Goal: Navigation & Orientation: Find specific page/section

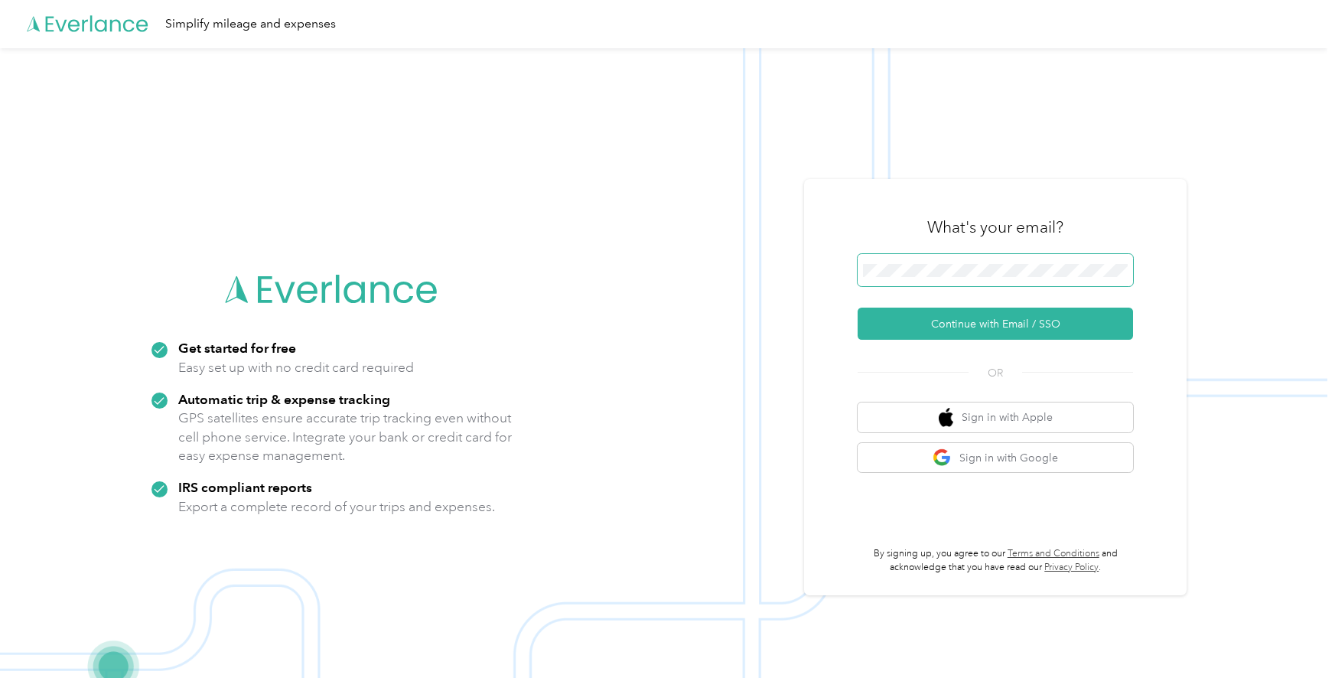
scroll to position [24, 0]
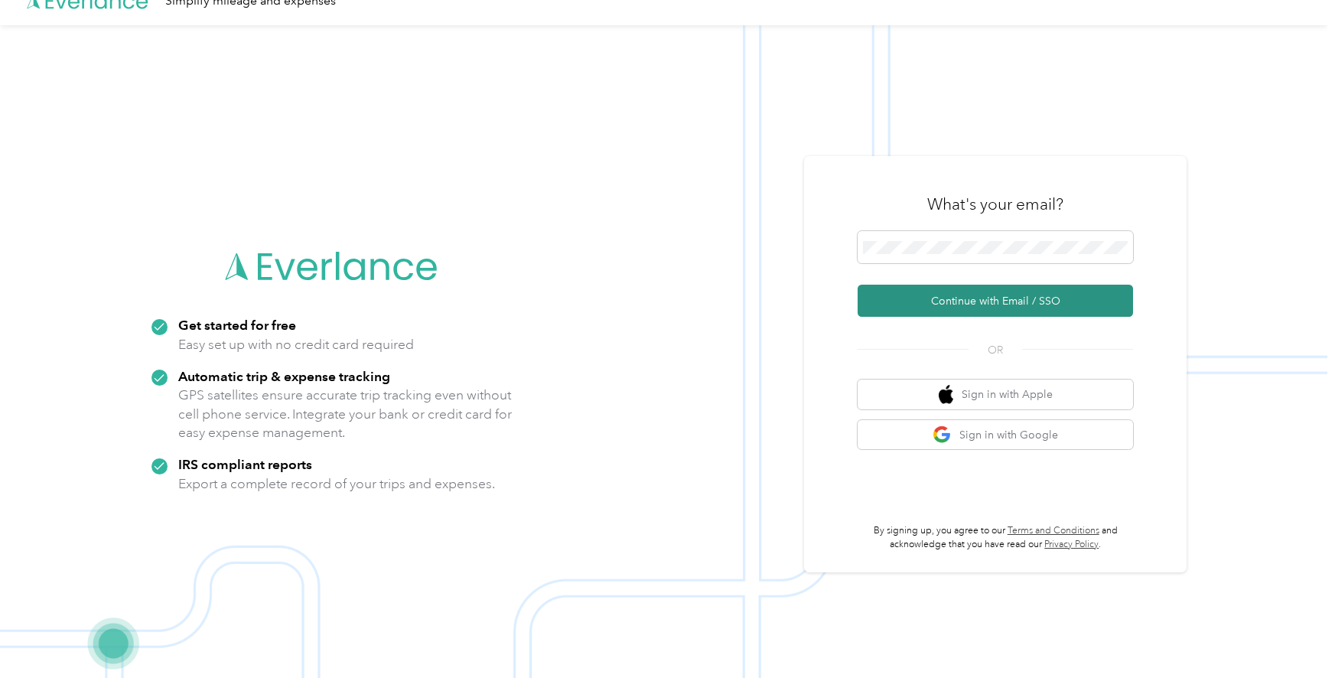
click at [902, 301] on button "Continue with Email / SSO" at bounding box center [995, 301] width 275 height 32
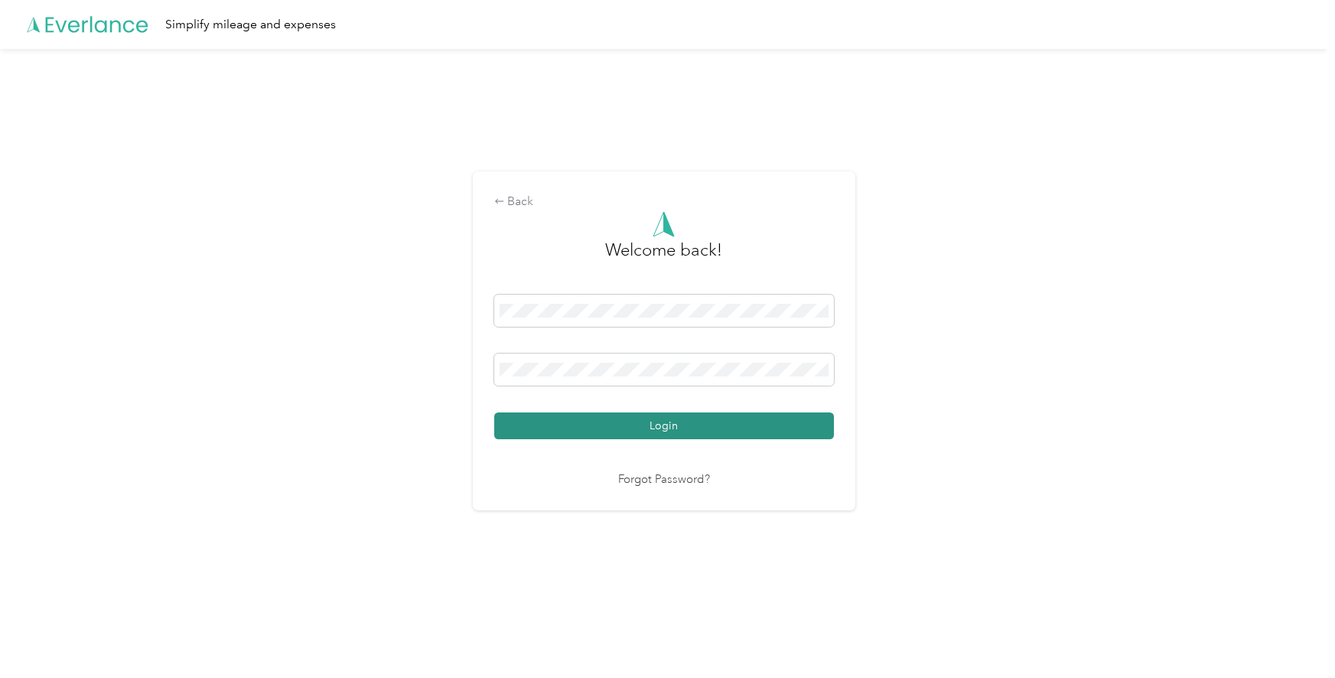
click at [718, 420] on button "Login" at bounding box center [664, 425] width 340 height 27
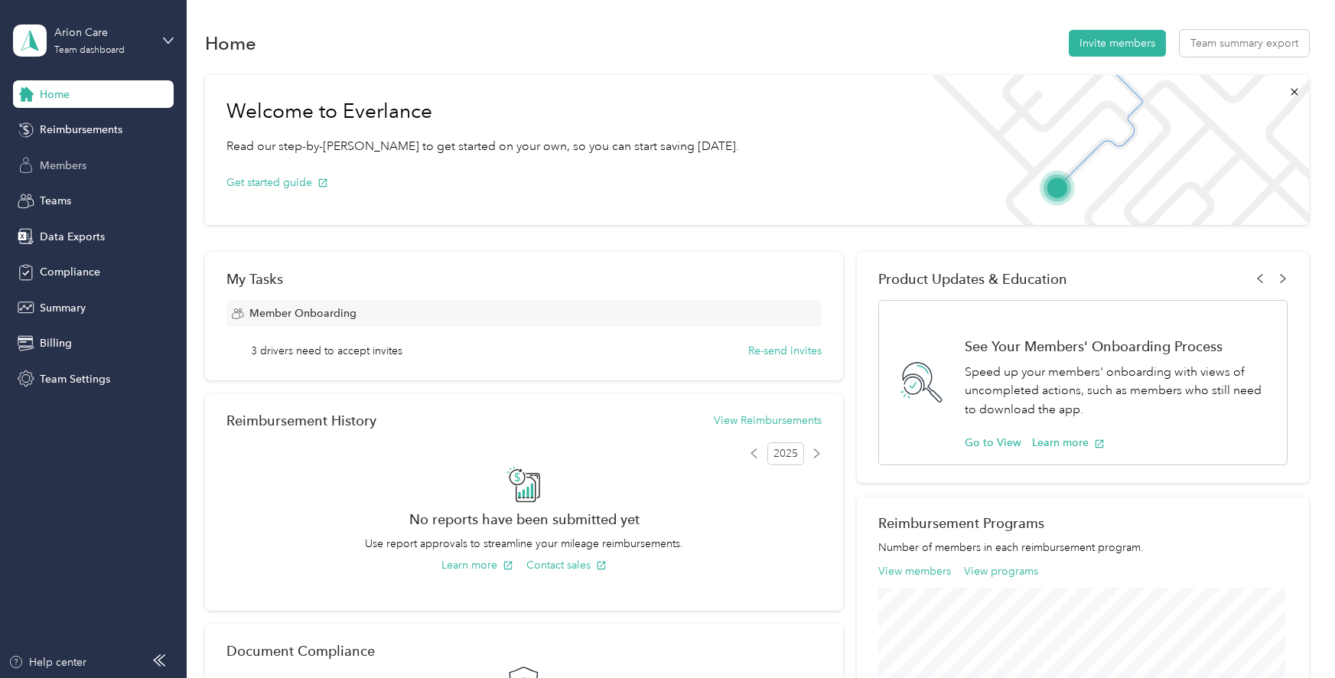
click at [91, 159] on div "Members" at bounding box center [93, 166] width 161 height 28
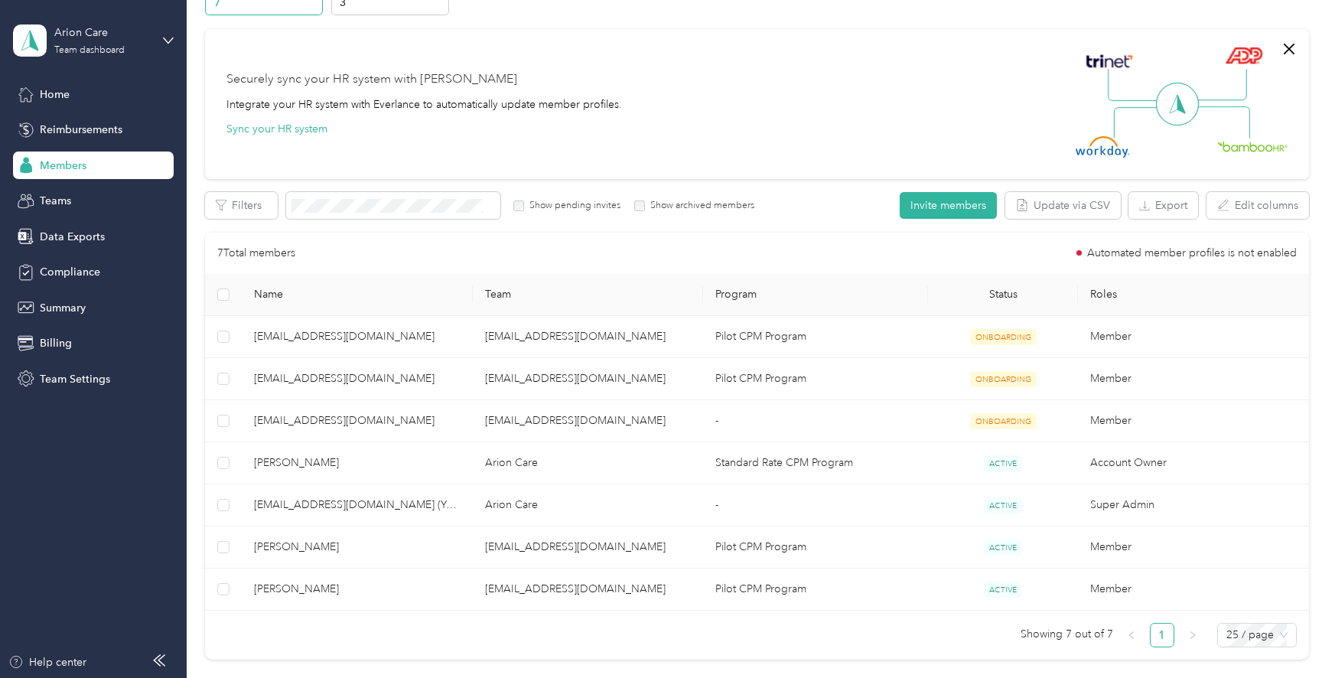
scroll to position [168, 0]
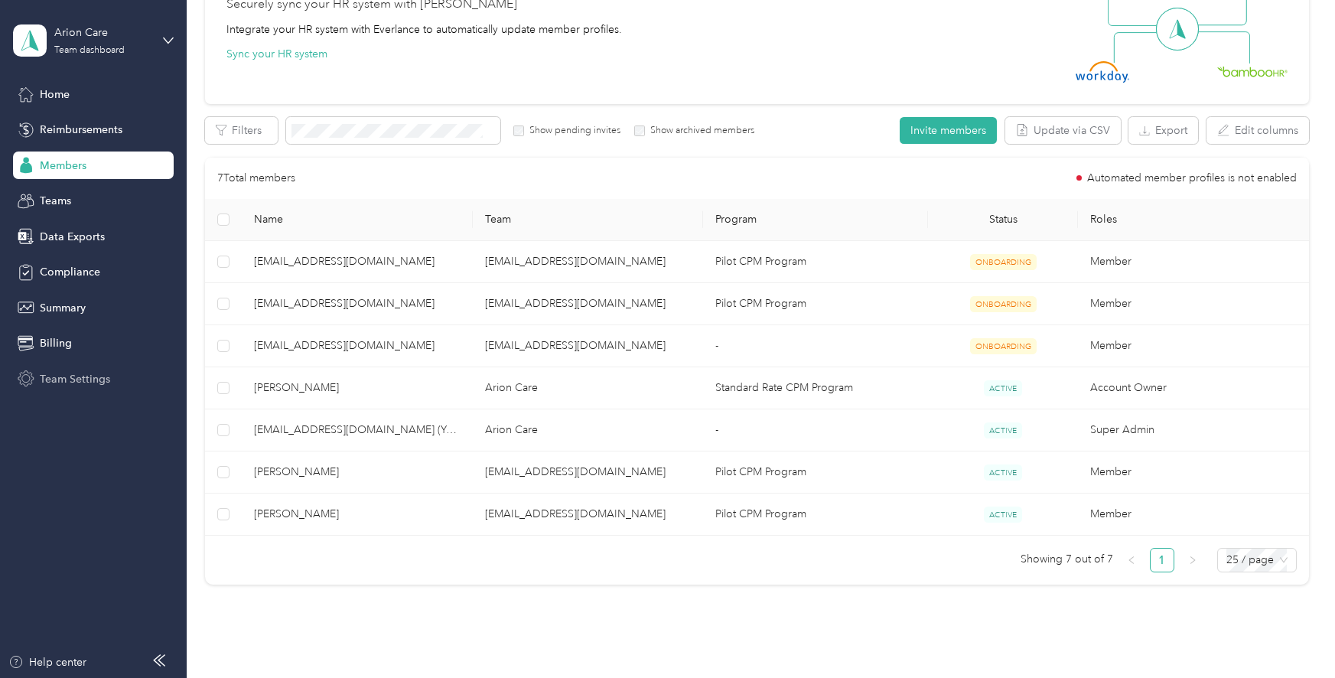
click at [75, 386] on span "Team Settings" at bounding box center [75, 379] width 70 height 16
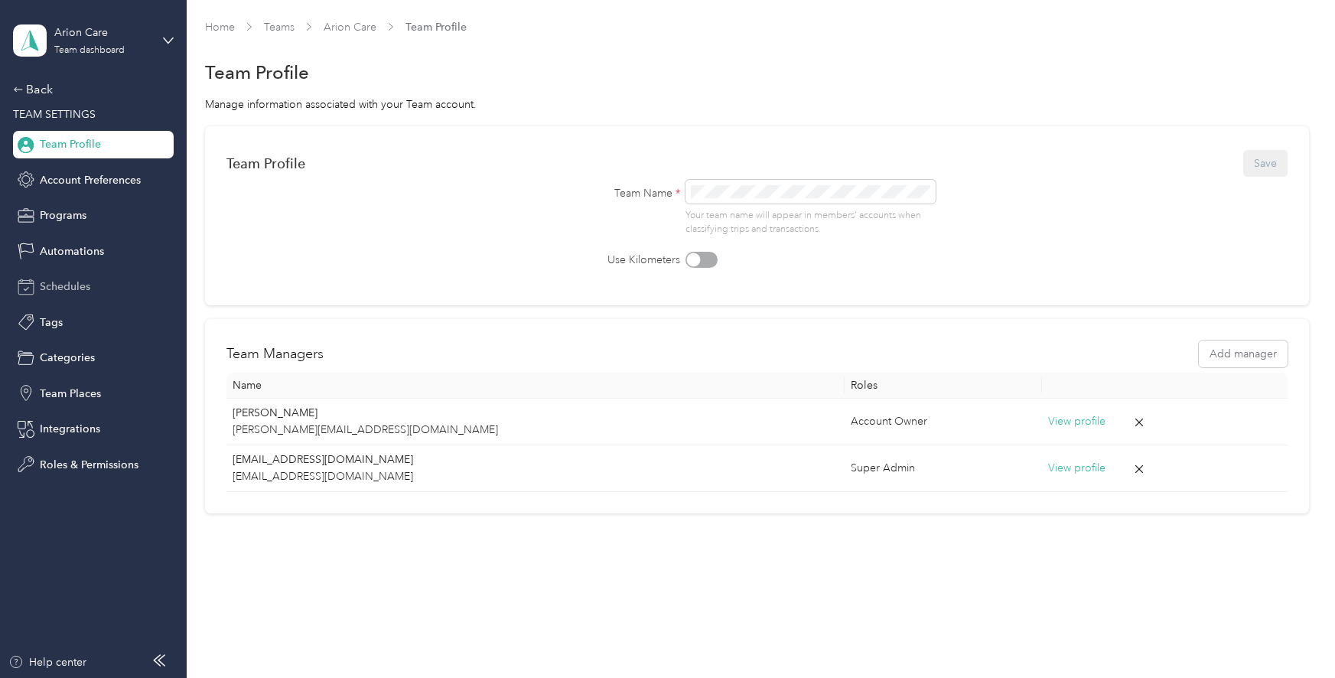
click at [79, 293] on span "Schedules" at bounding box center [65, 287] width 51 height 16
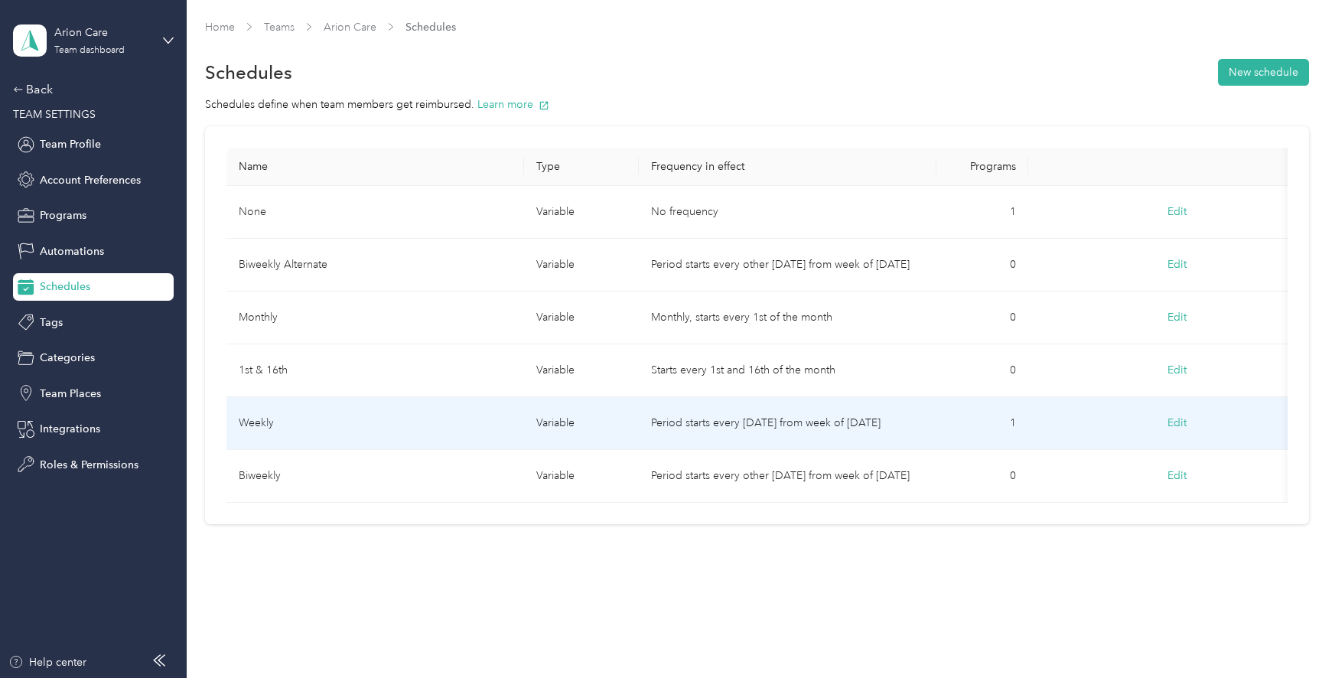
click at [1178, 425] on button "Edit" at bounding box center [1177, 423] width 41 height 28
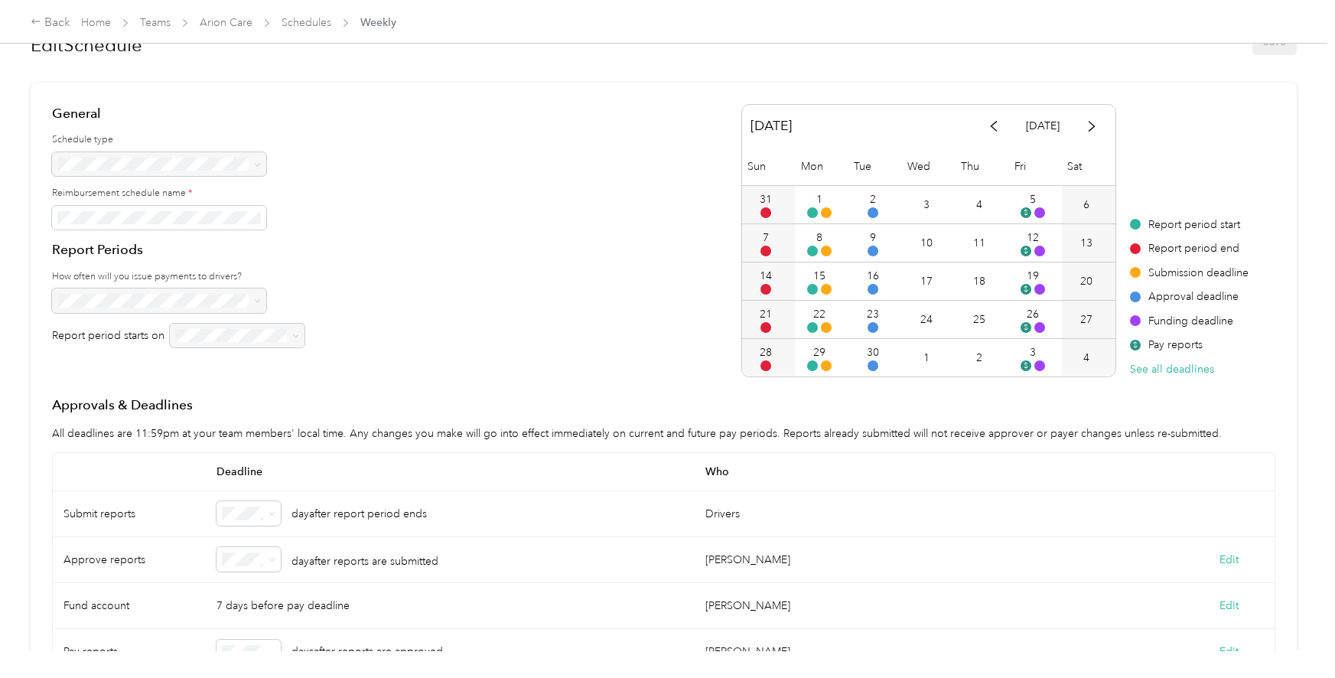
scroll to position [68, 0]
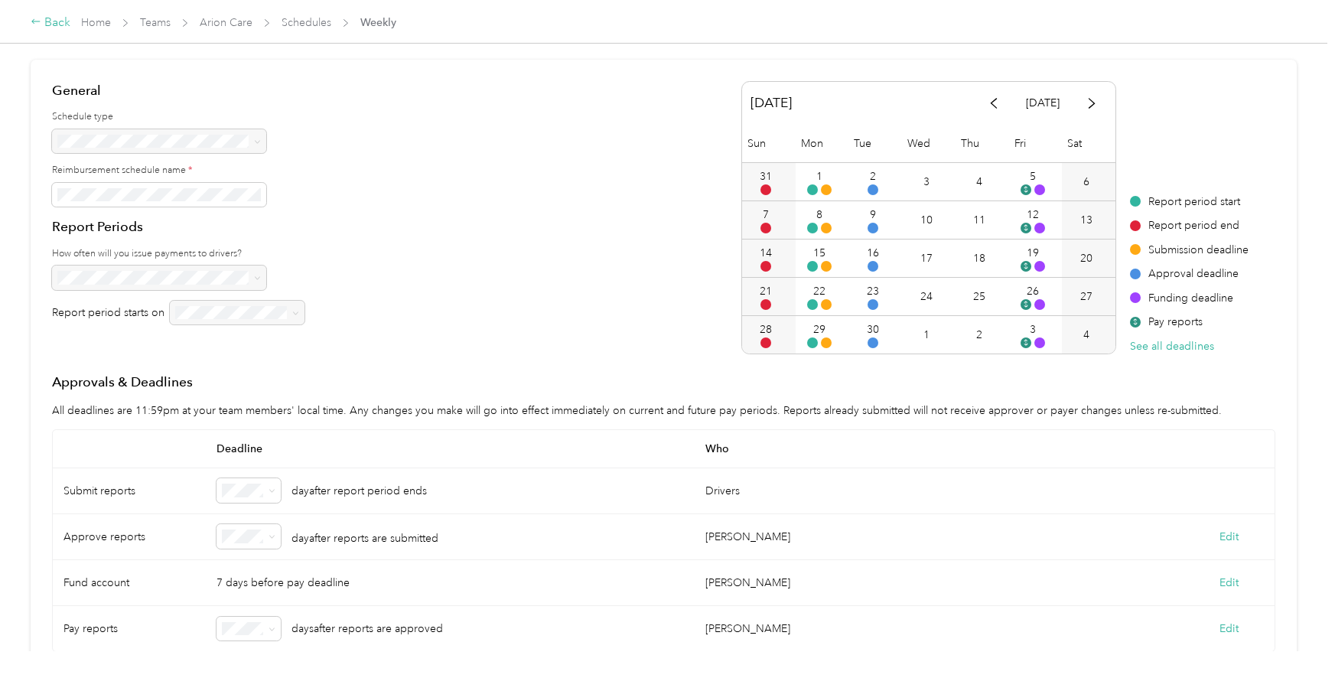
click at [41, 21] on div "Back" at bounding box center [51, 23] width 40 height 18
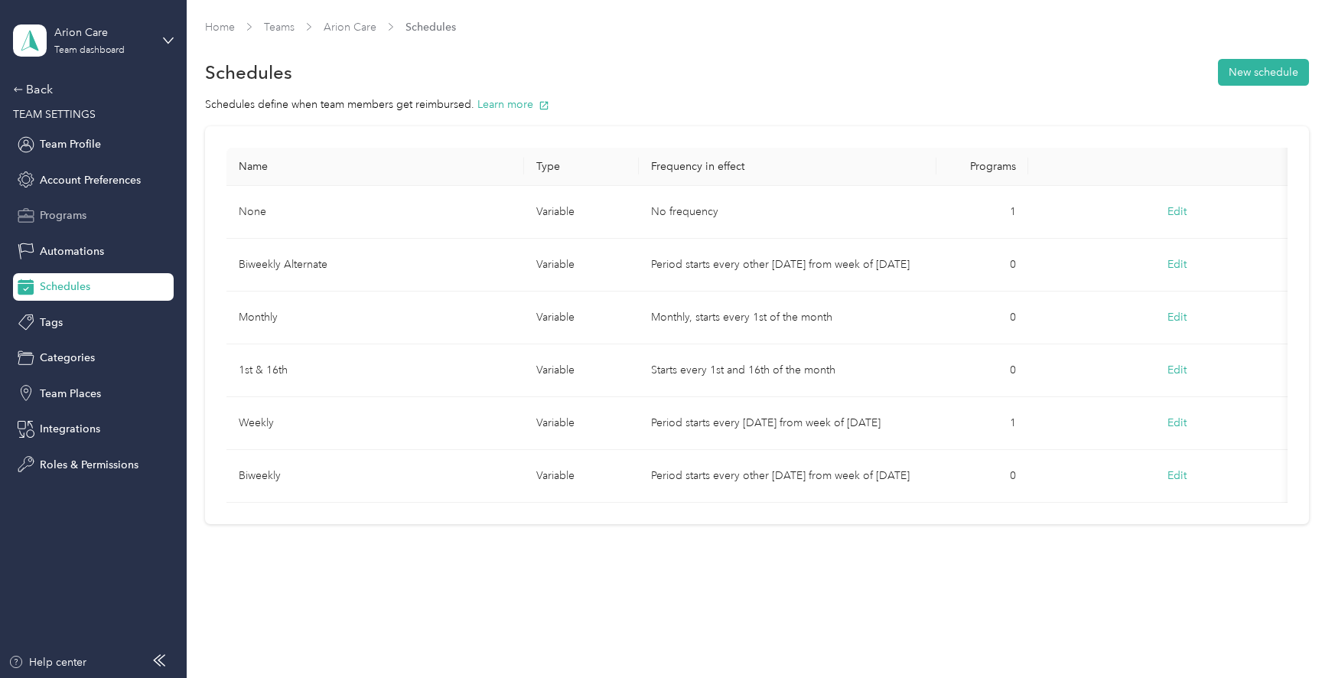
click at [89, 210] on div "Programs" at bounding box center [93, 216] width 161 height 28
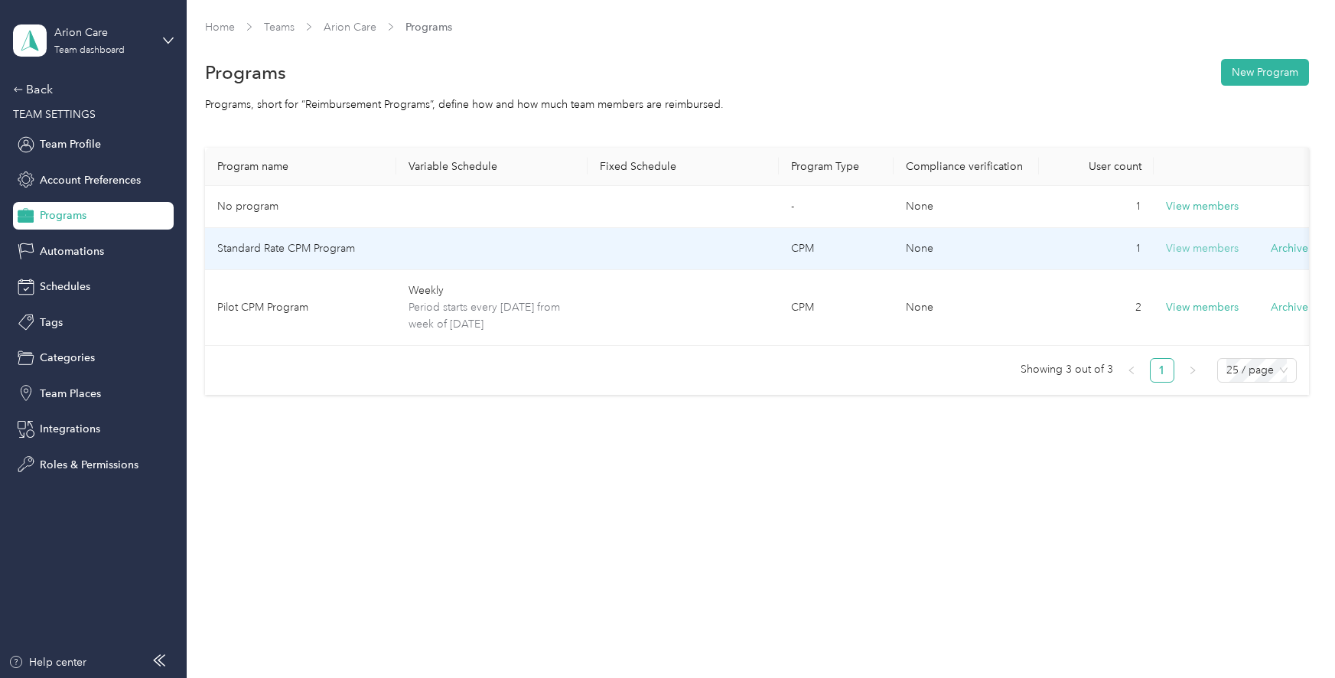
click at [1209, 251] on button "View members" at bounding box center [1202, 248] width 73 height 17
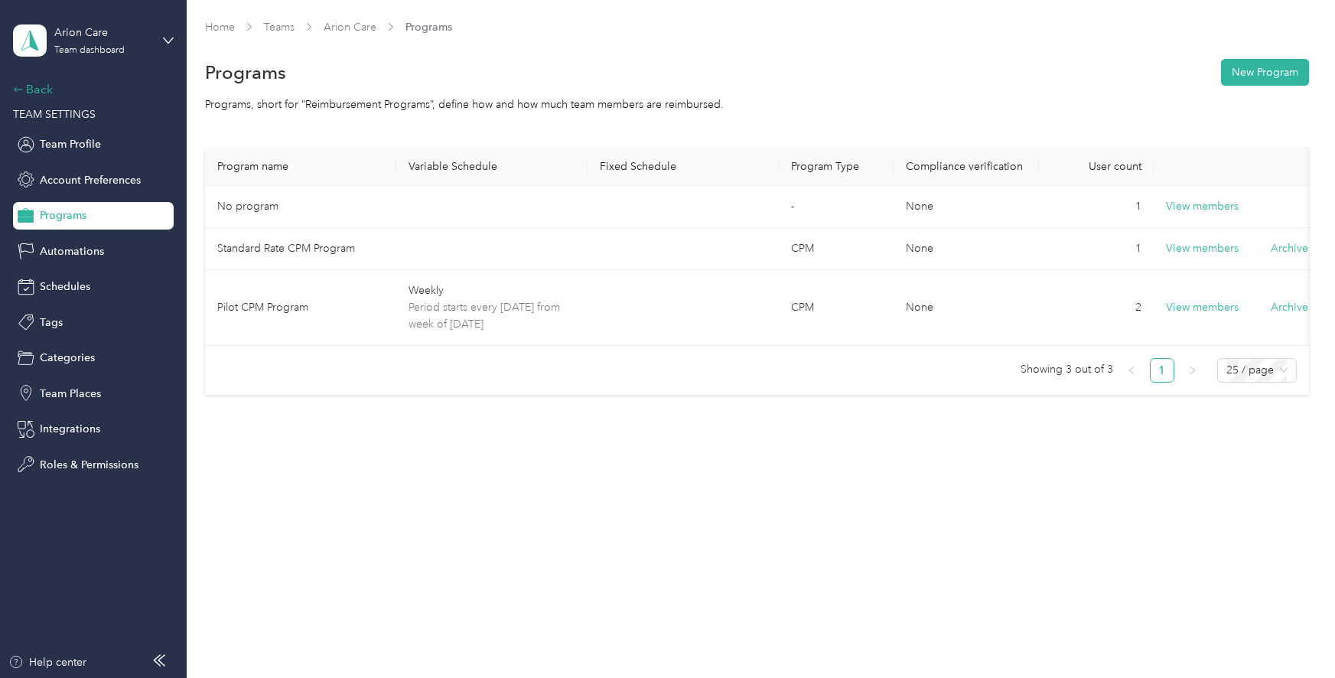
click at [56, 91] on div "Back" at bounding box center [89, 89] width 153 height 18
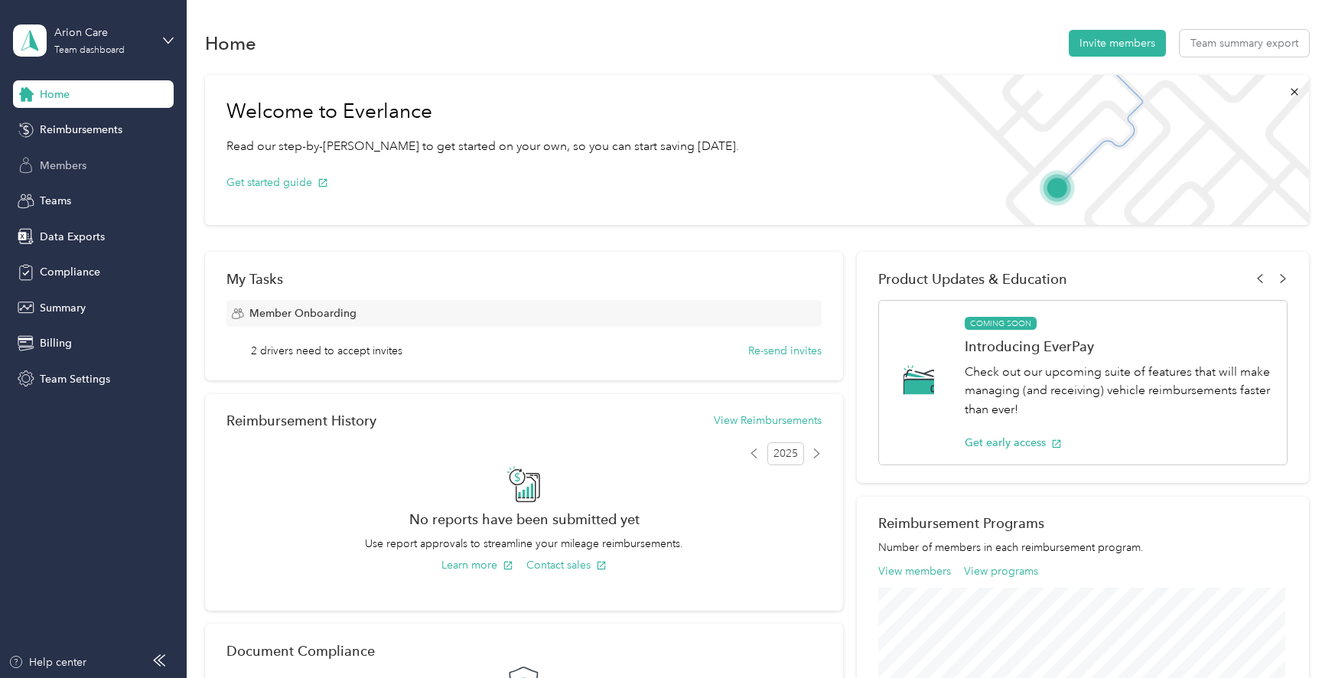
click at [70, 168] on span "Members" at bounding box center [63, 166] width 47 height 16
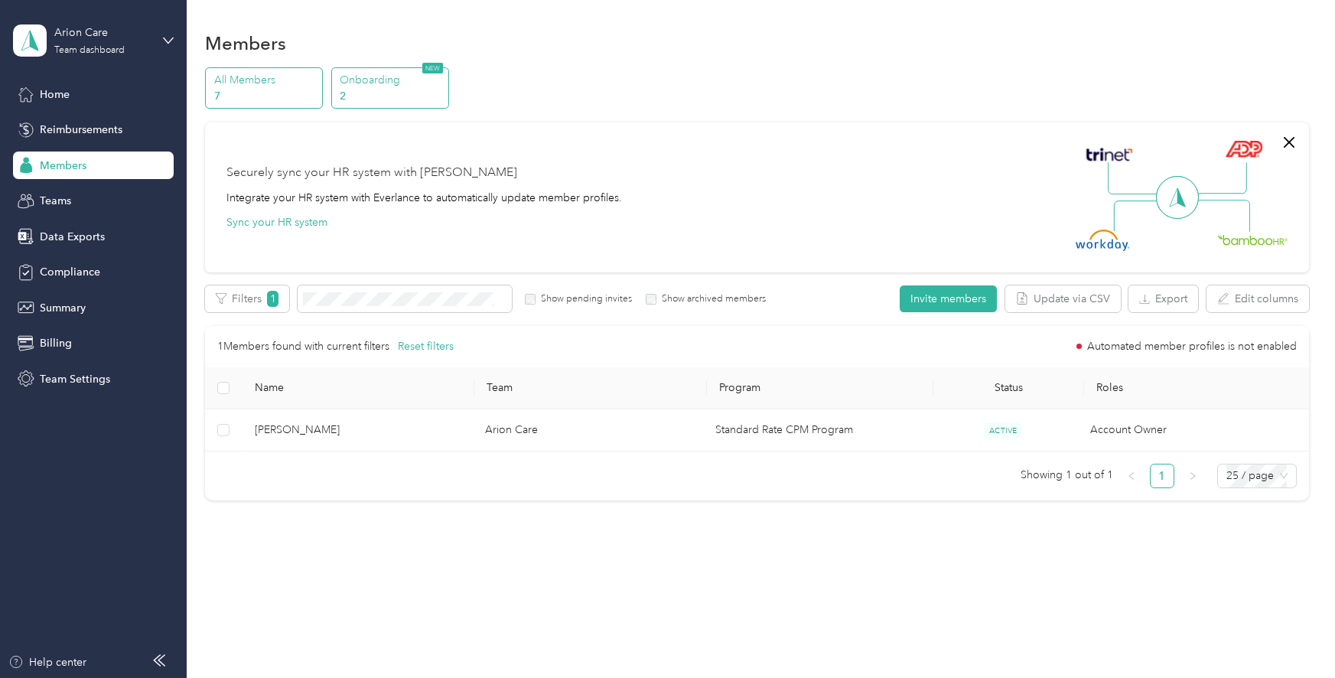
click at [375, 89] on p "2" at bounding box center [392, 96] width 104 height 16
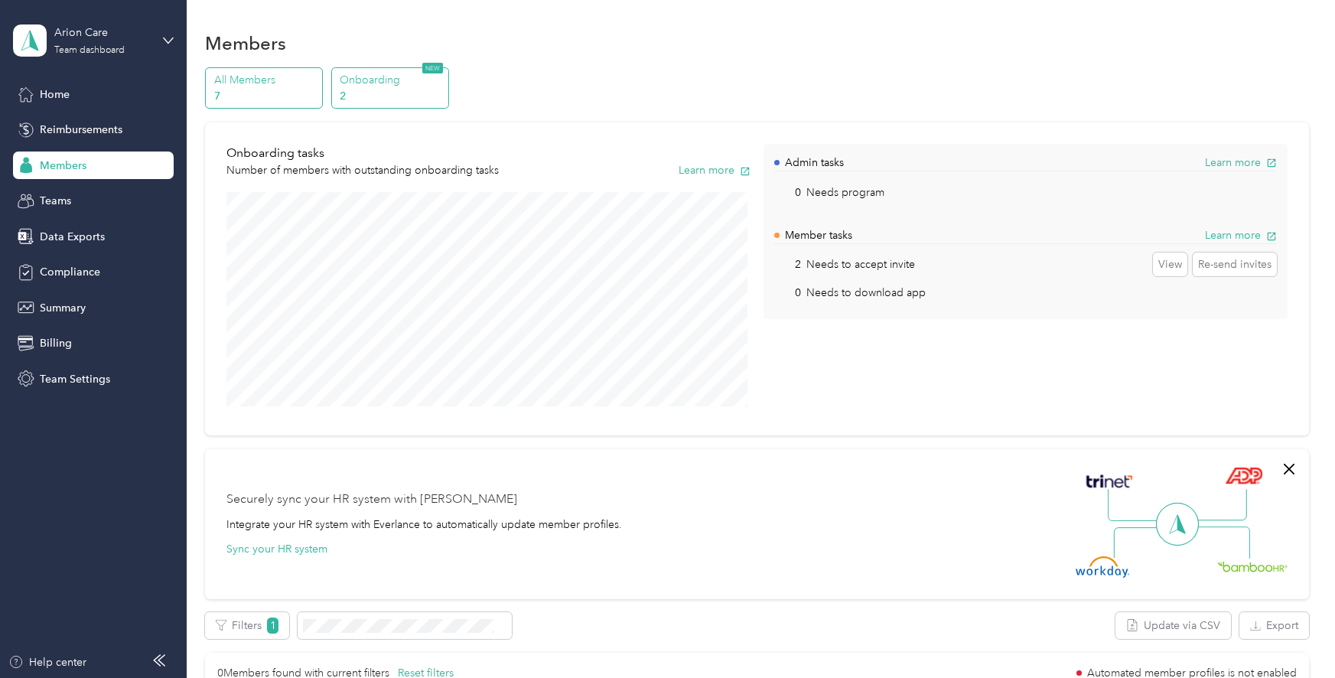
click at [234, 90] on p "7" at bounding box center [266, 96] width 104 height 16
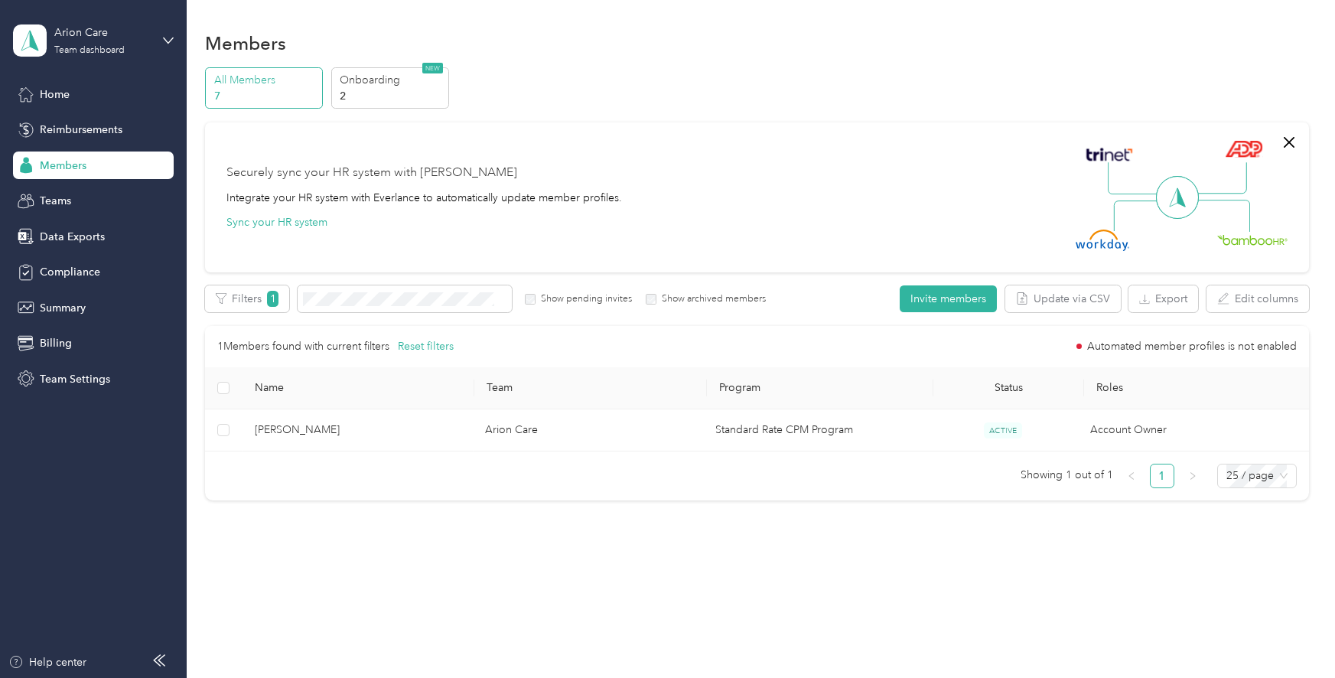
click at [70, 168] on span "Members" at bounding box center [63, 166] width 47 height 16
click at [376, 93] on p "2" at bounding box center [392, 96] width 104 height 16
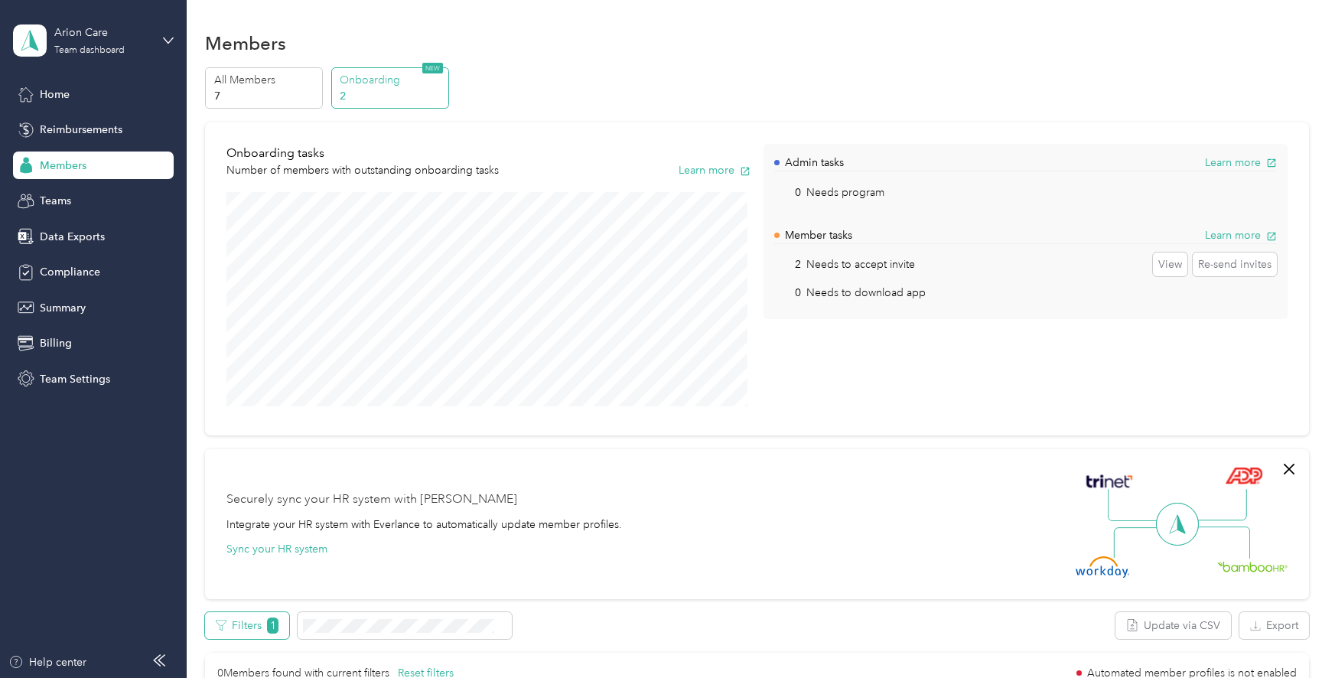
click at [255, 627] on button "Filters 1" at bounding box center [247, 625] width 84 height 27
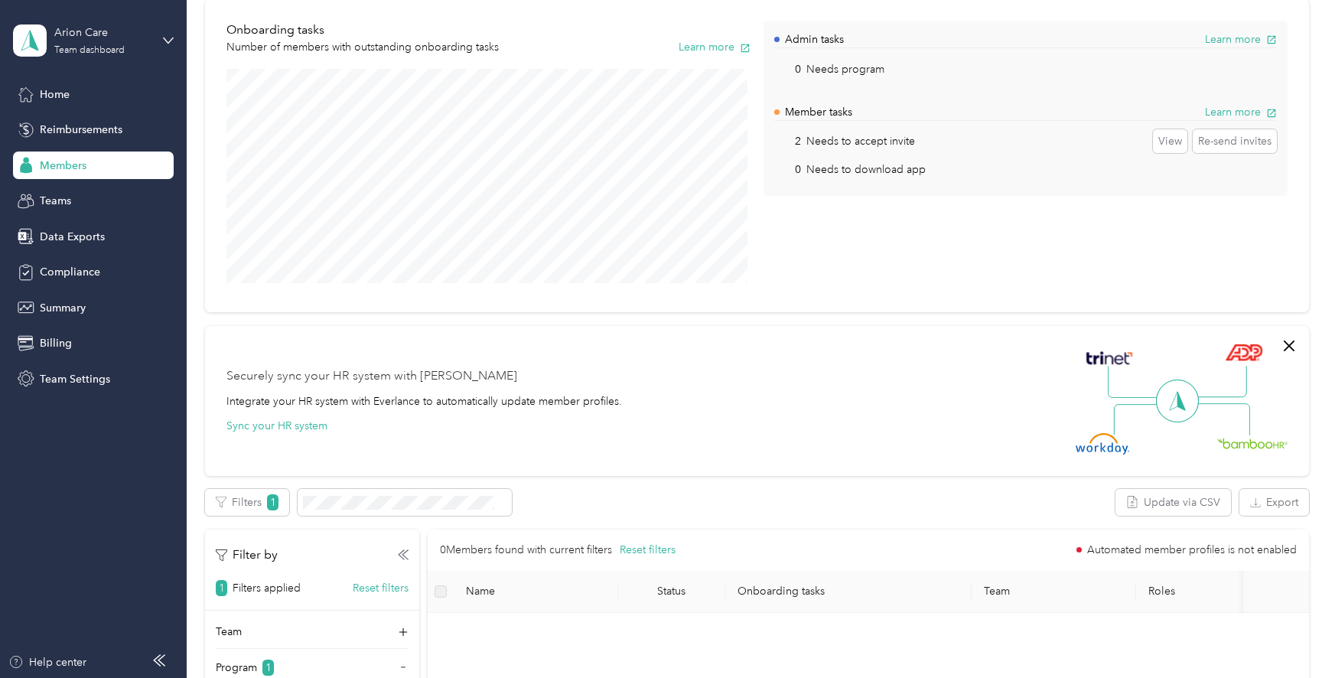
scroll to position [125, 0]
click at [65, 93] on span "Home" at bounding box center [55, 94] width 30 height 16
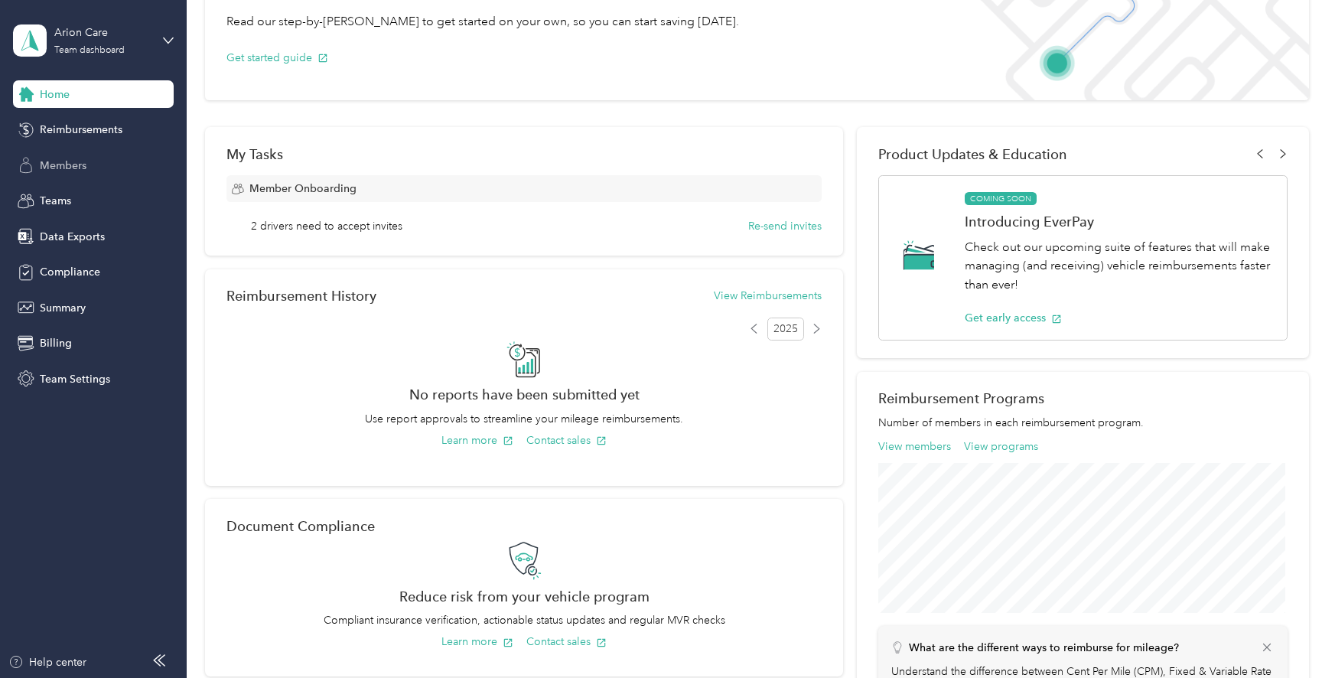
click at [64, 169] on span "Members" at bounding box center [63, 166] width 47 height 16
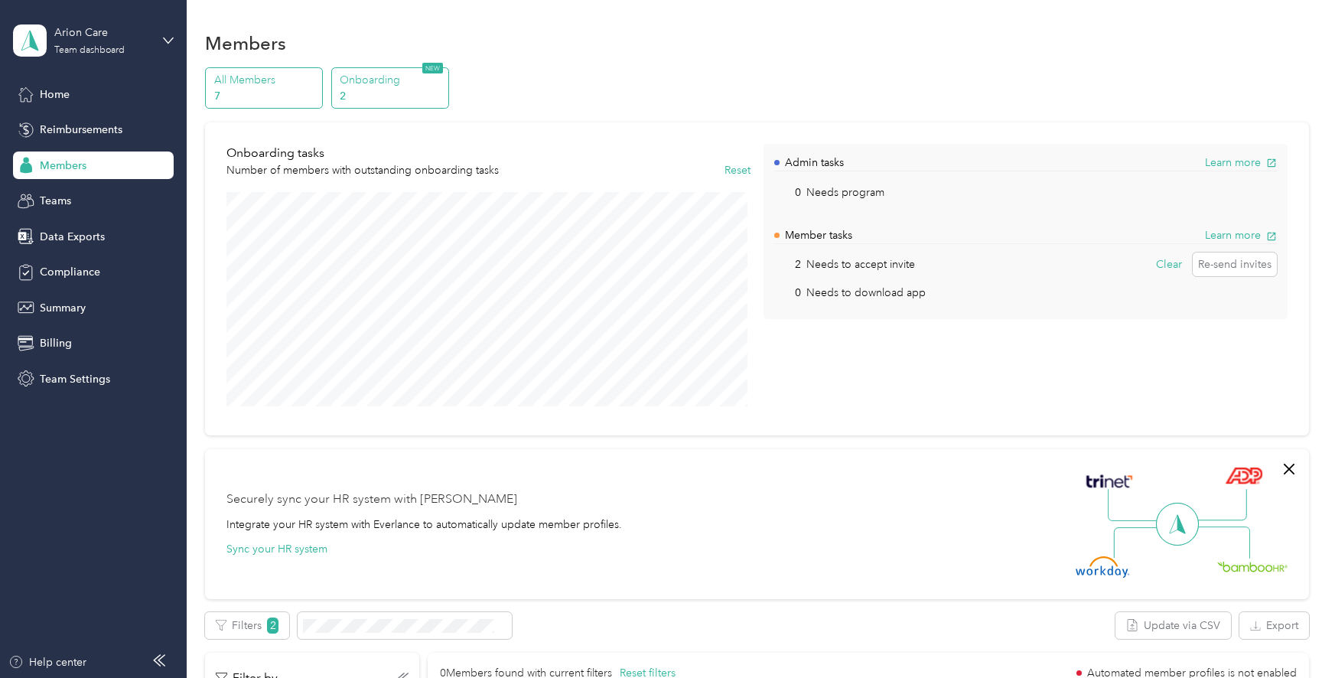
click at [254, 105] on div "All Members 7" at bounding box center [264, 88] width 118 height 42
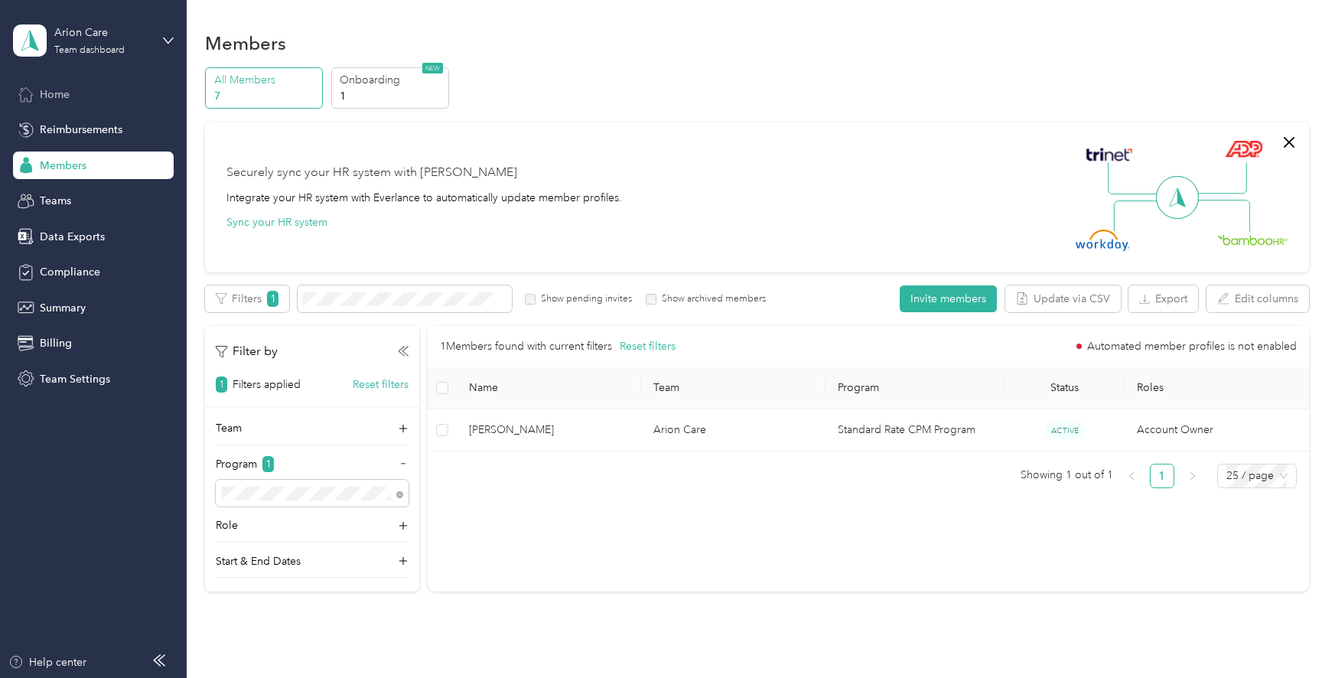
click at [81, 99] on div "Home" at bounding box center [93, 94] width 161 height 28
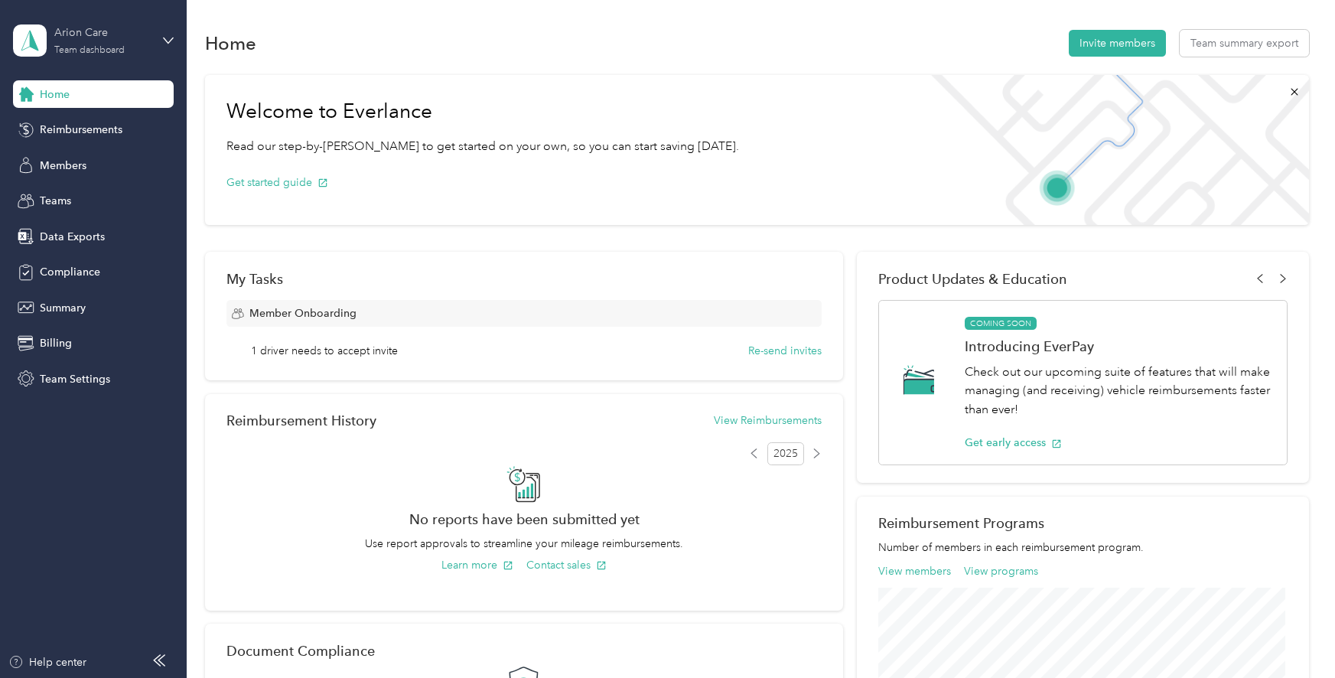
click at [112, 31] on div "Arion Care" at bounding box center [102, 32] width 96 height 16
click at [90, 200] on div "Log out" at bounding box center [174, 195] width 301 height 27
